Goal: Register for event/course

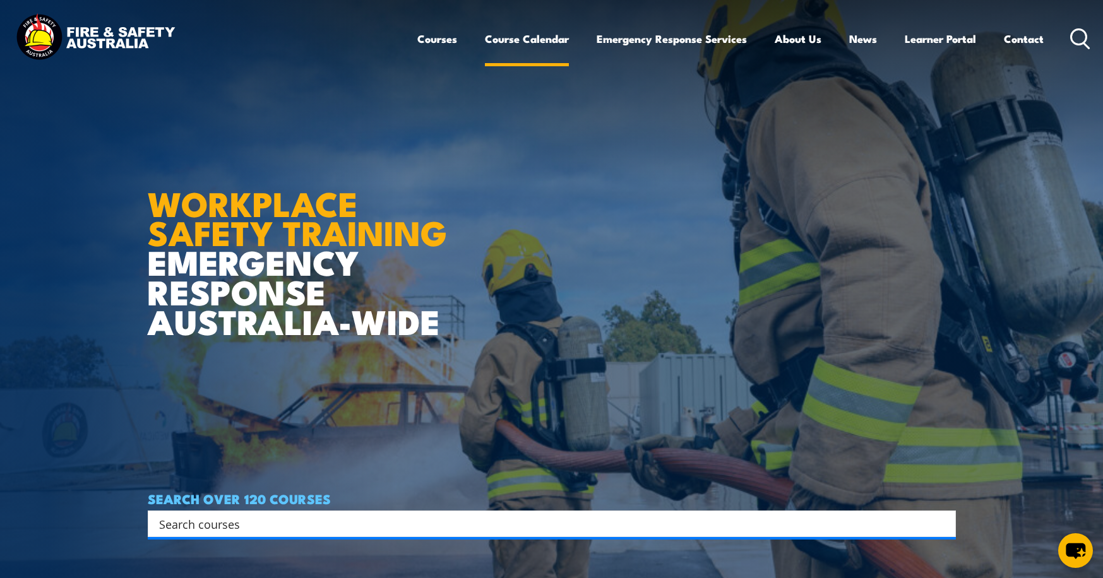
click at [518, 38] on link "Course Calendar" at bounding box center [527, 38] width 84 height 33
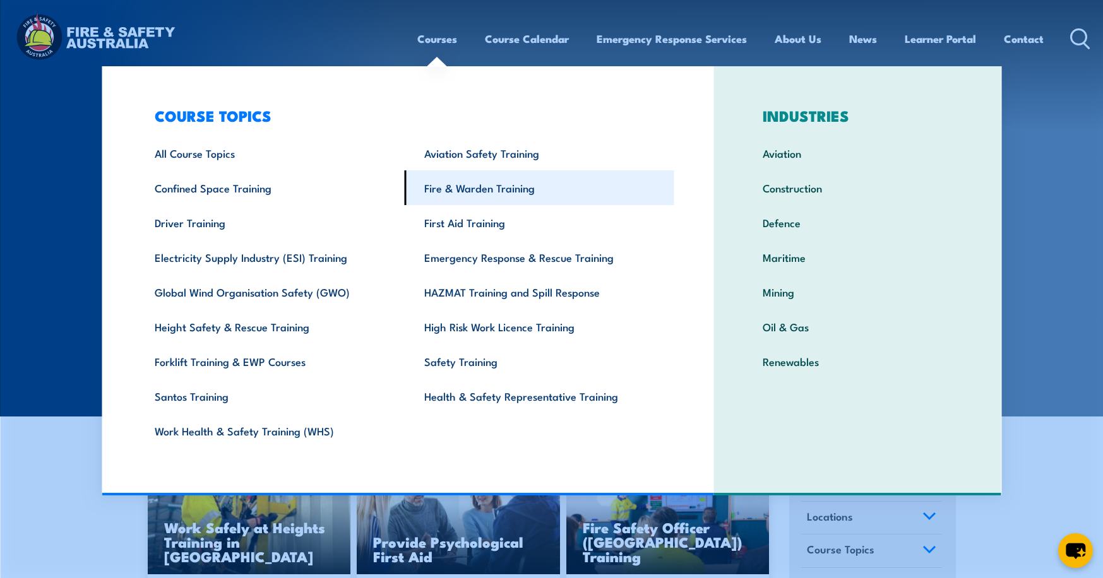
click at [462, 186] on link "Fire & Warden Training" at bounding box center [539, 187] width 269 height 35
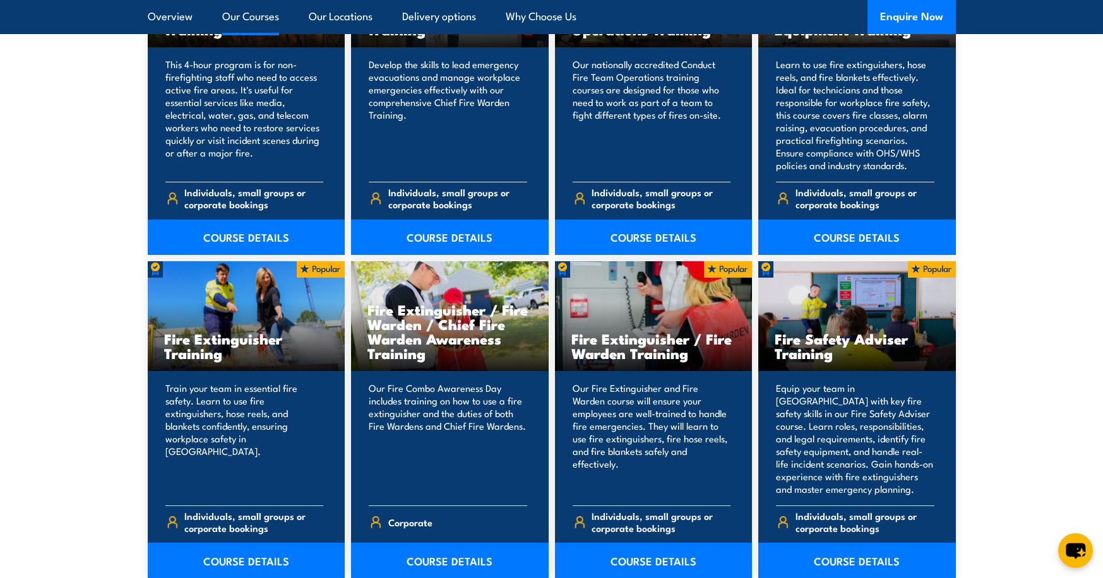
scroll to position [1199, 0]
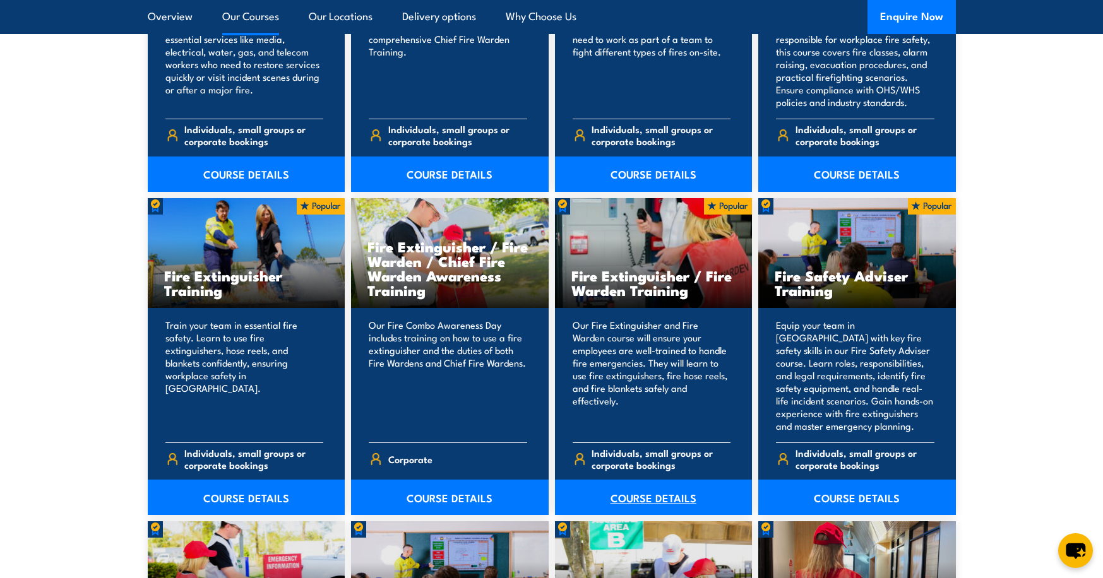
click at [658, 494] on link "COURSE DETAILS" at bounding box center [654, 497] width 198 height 35
